Goal: Task Accomplishment & Management: Use online tool/utility

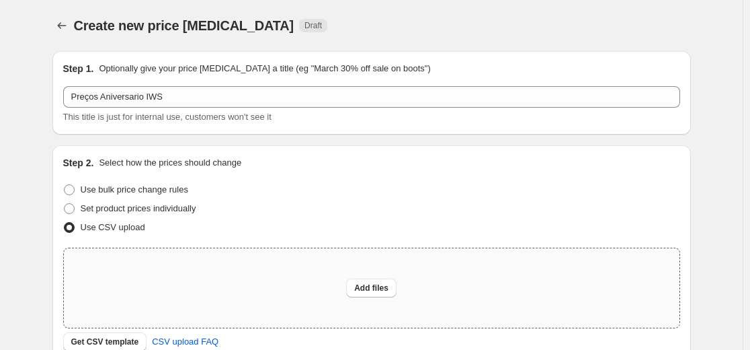
scroll to position [202, 0]
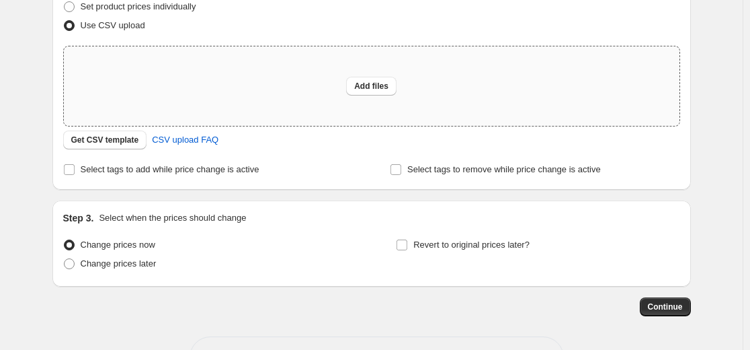
click at [312, 86] on div "Add files" at bounding box center [372, 85] width 616 height 79
type input "C:\fakepath\Planilha sem título - csv_template_user_14647 (3).csv"
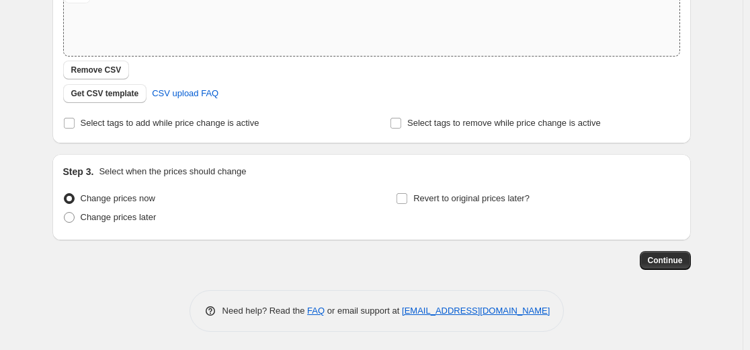
scroll to position [274, 0]
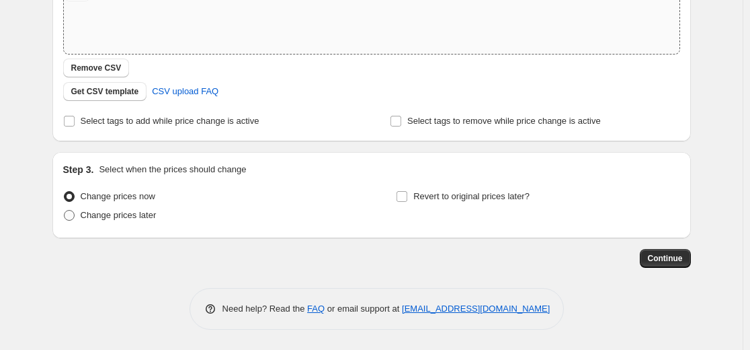
click at [132, 221] on span "Change prices later" at bounding box center [119, 214] width 76 height 13
click at [65, 210] on input "Change prices later" at bounding box center [64, 210] width 1 height 1
radio input "true"
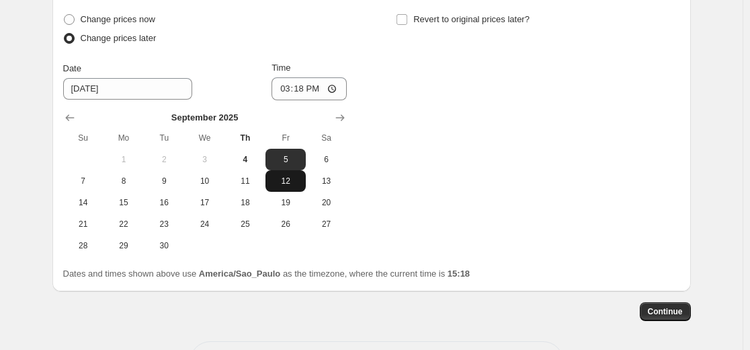
scroll to position [475, 0]
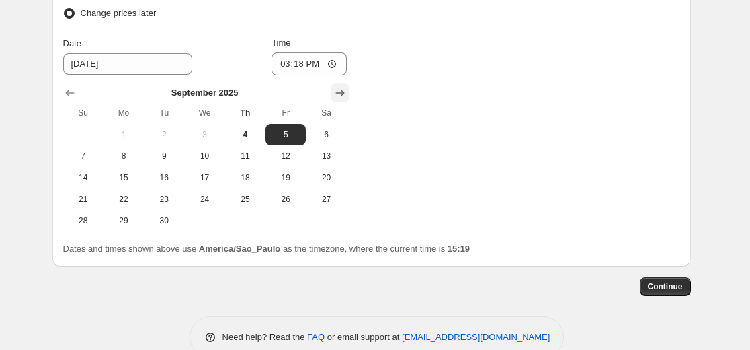
click at [347, 91] on icon "Show next month, October 2025" at bounding box center [339, 92] width 13 height 13
click at [77, 91] on icon "Show previous month, September 2025" at bounding box center [69, 92] width 13 height 13
click at [252, 155] on span "11" at bounding box center [246, 156] width 30 height 11
type input "[DATE]"
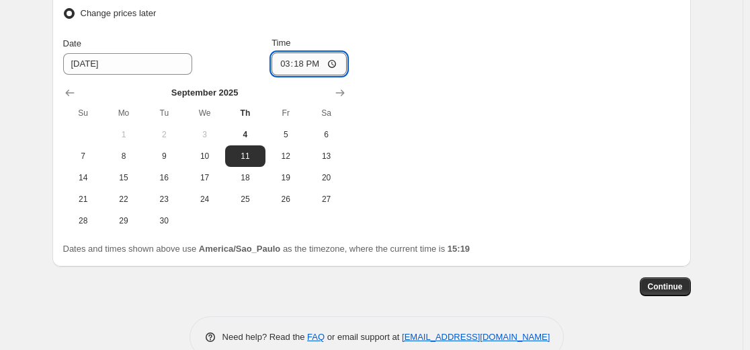
click at [300, 60] on input "15:18" at bounding box center [309, 63] width 75 height 23
type input "00:01"
click at [440, 201] on div "Change prices now Change prices later Date [DATE] Time 00:[DATE] Mo Tu We Th Fr…" at bounding box center [371, 108] width 617 height 246
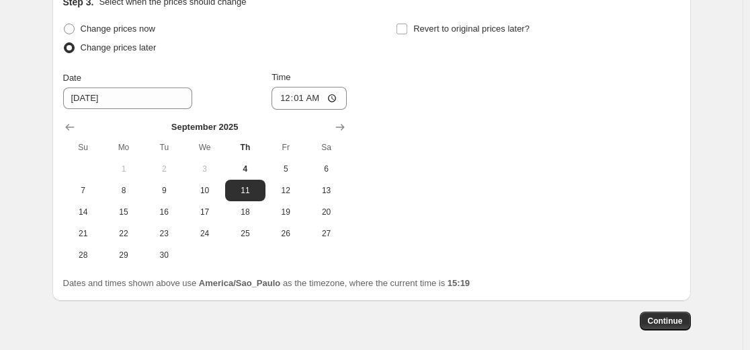
scroll to position [408, 0]
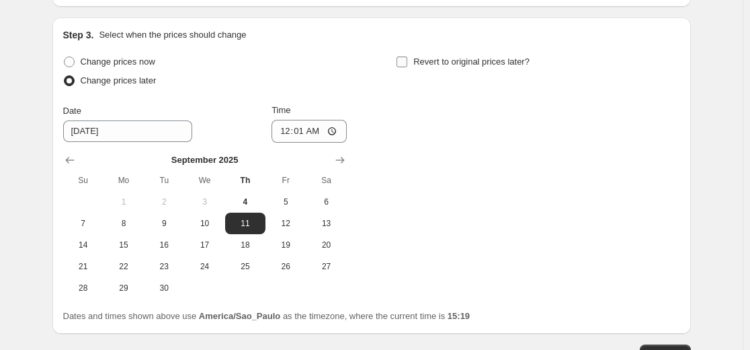
click at [401, 58] on input "Revert to original prices later?" at bounding box center [402, 61] width 11 height 11
checkbox input "true"
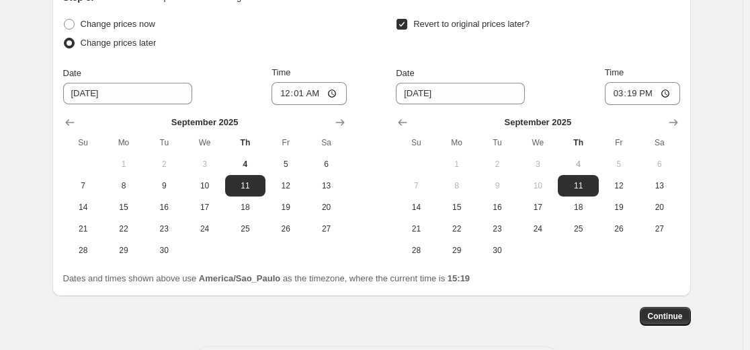
scroll to position [475, 0]
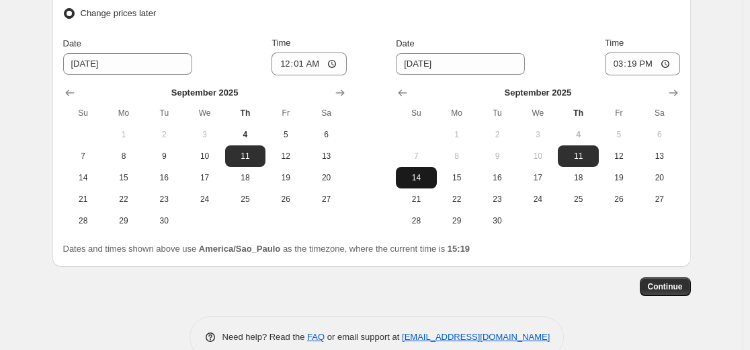
click at [426, 178] on span "14" at bounding box center [416, 177] width 30 height 11
click at [464, 184] on button "15" at bounding box center [457, 178] width 40 height 22
type input "[DATE]"
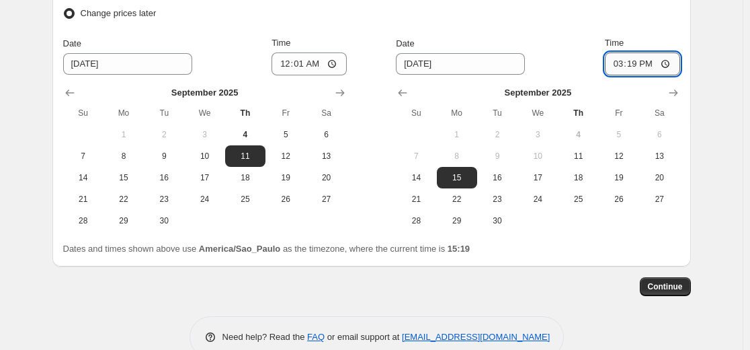
click at [644, 59] on input "15:19" at bounding box center [642, 63] width 75 height 23
type input "00:01"
click at [673, 282] on span "Continue" at bounding box center [665, 286] width 35 height 11
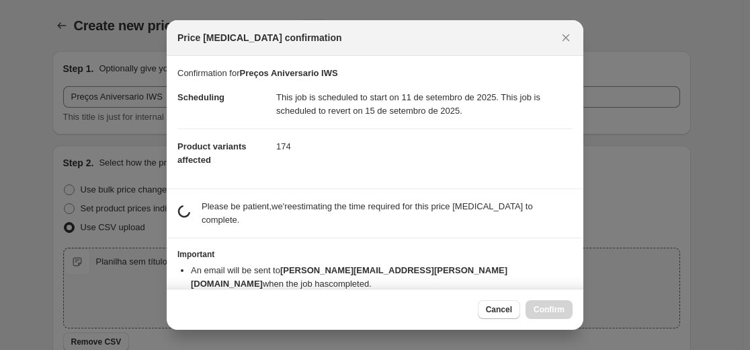
scroll to position [0, 0]
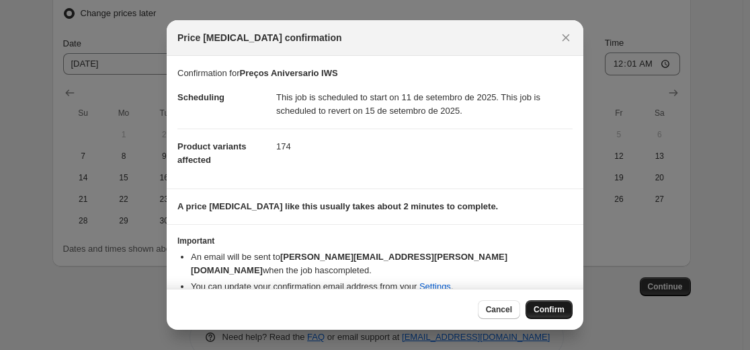
click at [538, 303] on button "Confirm" at bounding box center [549, 309] width 47 height 19
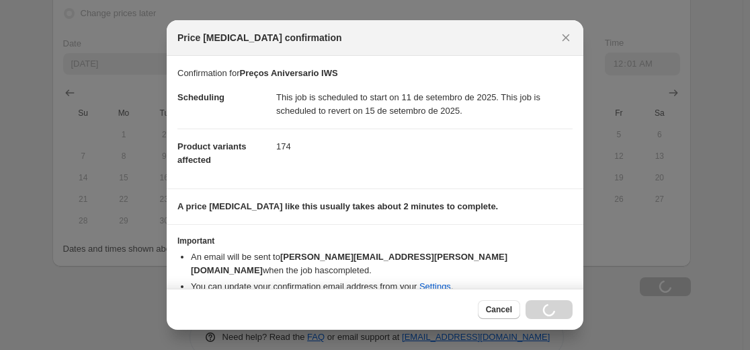
type input "Preços Aniversario IWS"
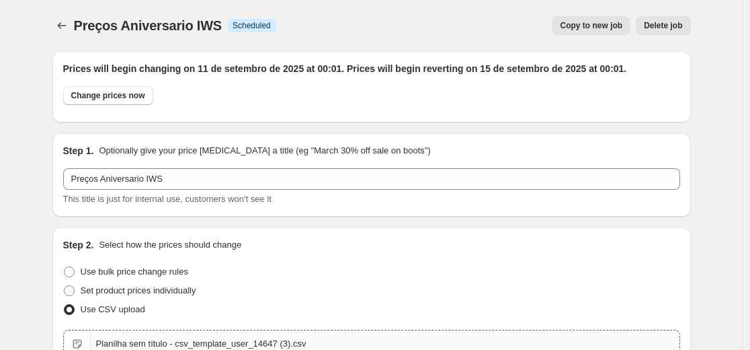
click at [241, 26] on span "Scheduled" at bounding box center [252, 25] width 38 height 11
click at [245, 19] on span "Info Scheduled" at bounding box center [251, 25] width 49 height 13
click at [239, 30] on span "Scheduled" at bounding box center [252, 25] width 38 height 11
click at [290, 43] on div "Preços Aniversario IWS. This page is ready Preços Aniversario IWS Info Schedule…" at bounding box center [371, 25] width 639 height 51
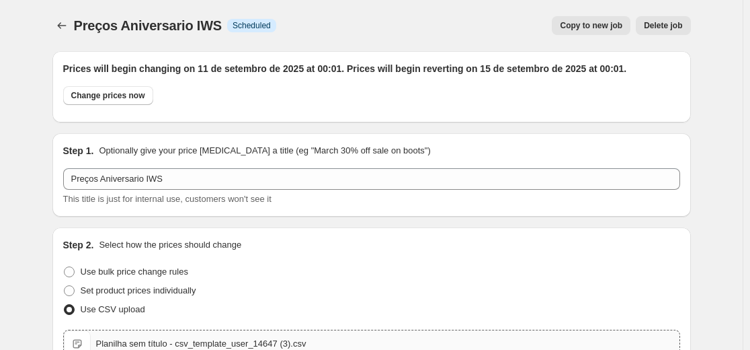
click at [68, 35] on div "Preços Aniversario IWS. This page is ready Preços Aniversario IWS Info Schedule…" at bounding box center [371, 25] width 639 height 51
click at [67, 31] on icon "Price change jobs" at bounding box center [61, 25] width 13 height 13
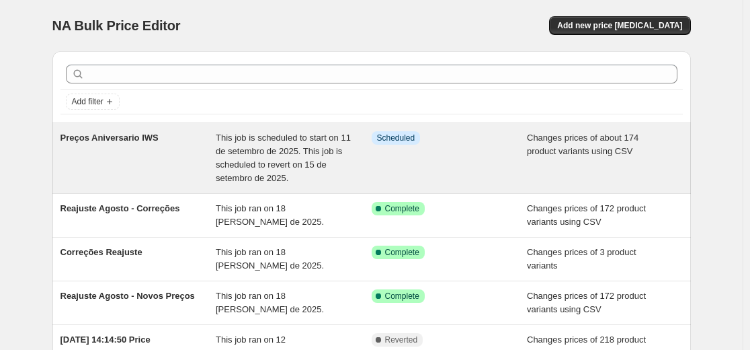
click at [313, 157] on div "This job is scheduled to start on 11 de setembro de 2025. This job is scheduled…" at bounding box center [294, 158] width 156 height 54
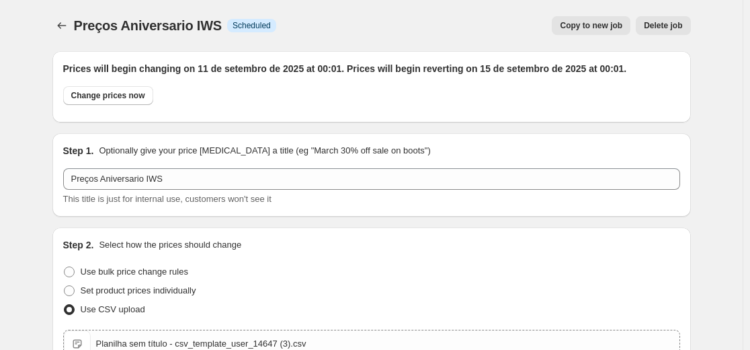
click at [208, 66] on h2 "Prices will begin changing on 11 de setembro de 2025 at 00:01. Prices will begi…" at bounding box center [371, 68] width 617 height 13
click at [249, 65] on h2 "Prices will begin changing on 11 de setembro de 2025 at 00:01. Prices will begi…" at bounding box center [371, 68] width 617 height 13
click at [62, 28] on icon "Price change jobs" at bounding box center [61, 25] width 13 height 13
